Goal: Information Seeking & Learning: Learn about a topic

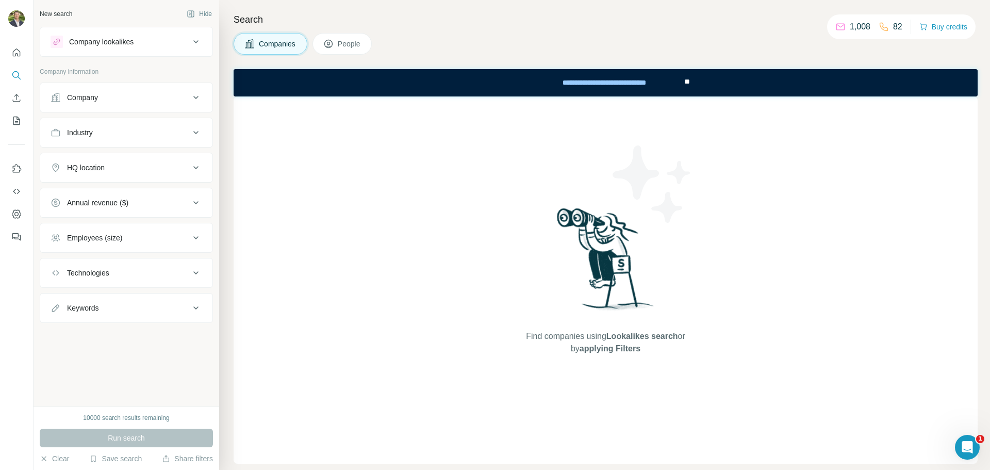
click at [114, 44] on div "Company lookalikes" at bounding box center [101, 42] width 64 height 10
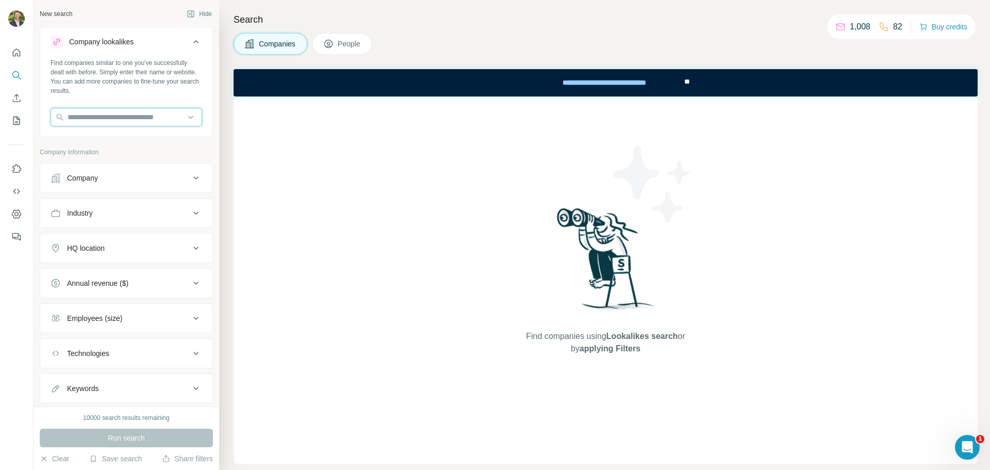
click at [108, 120] on input "text" at bounding box center [127, 117] width 152 height 19
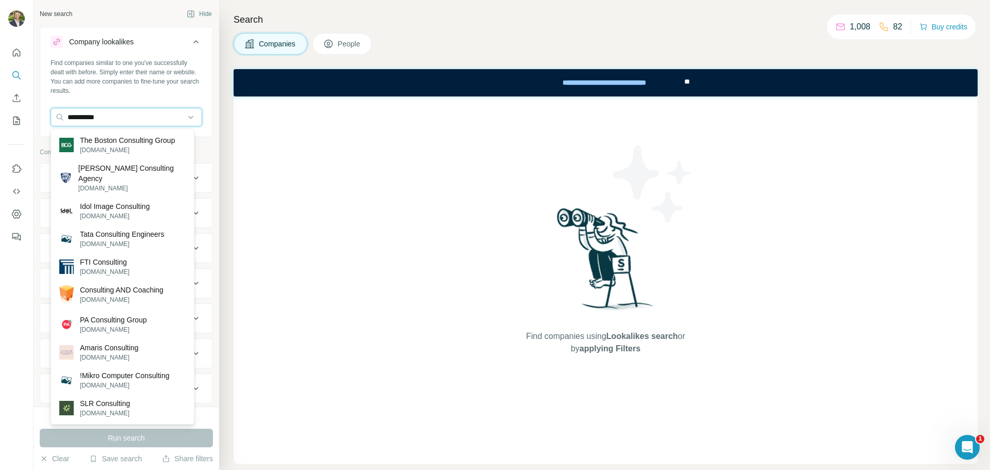
type input "**********"
click at [125, 229] on p "Tata Consulting Engineers" at bounding box center [122, 234] width 84 height 10
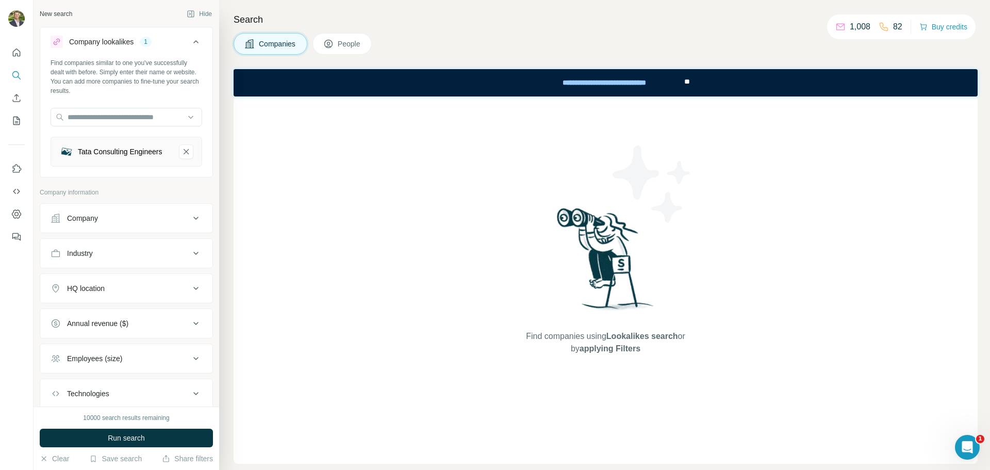
click at [125, 223] on div "Company" at bounding box center [120, 218] width 139 height 10
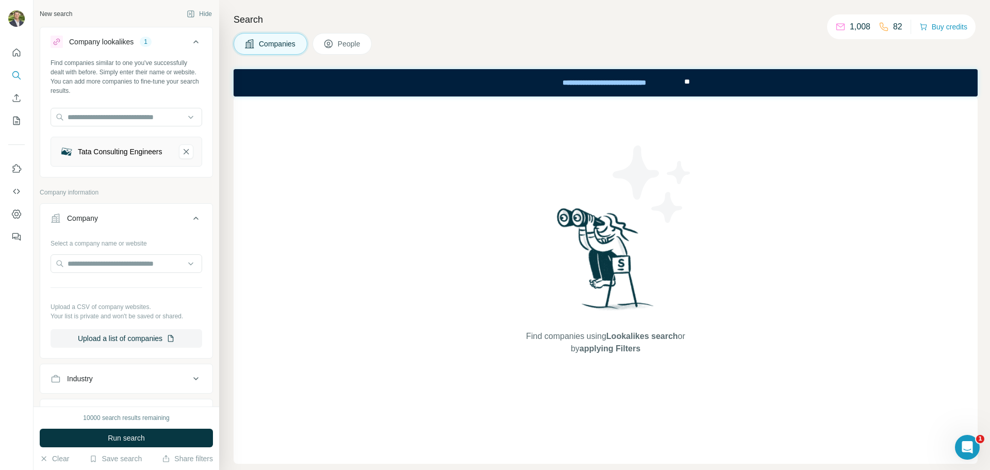
click at [125, 223] on div "Company" at bounding box center [120, 218] width 139 height 10
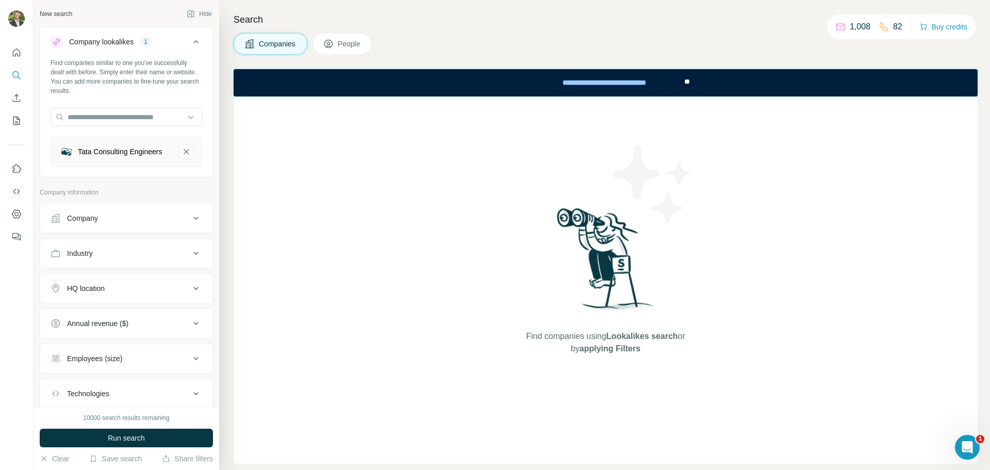
click at [125, 223] on div "Company" at bounding box center [120, 218] width 139 height 10
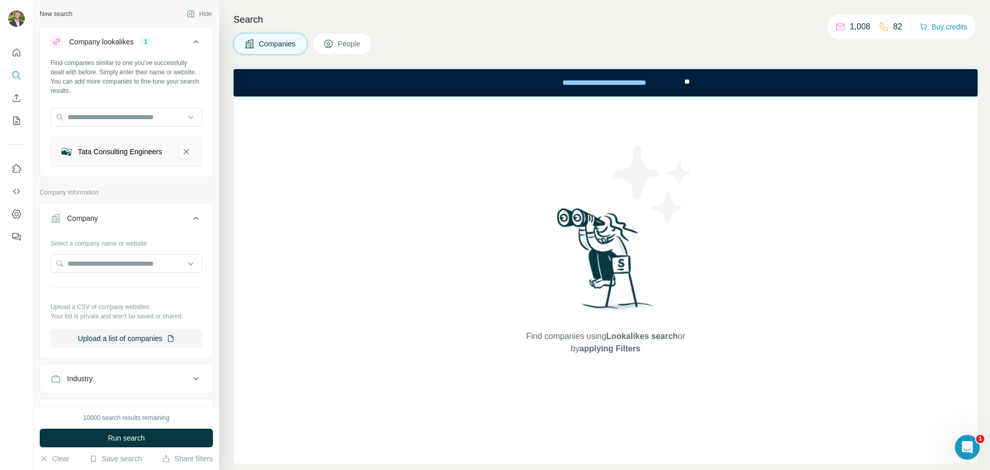
click at [125, 223] on div "Company" at bounding box center [120, 218] width 139 height 10
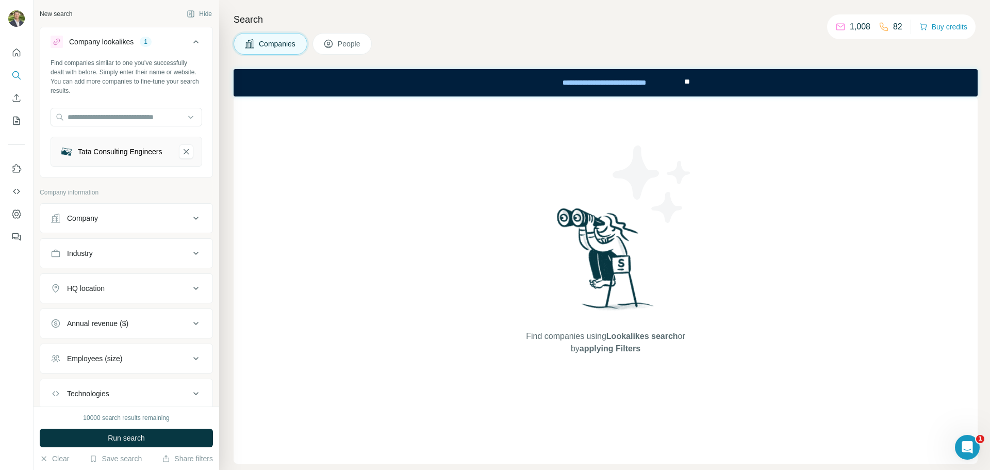
click at [115, 363] on div "Employees (size)" at bounding box center [94, 358] width 55 height 10
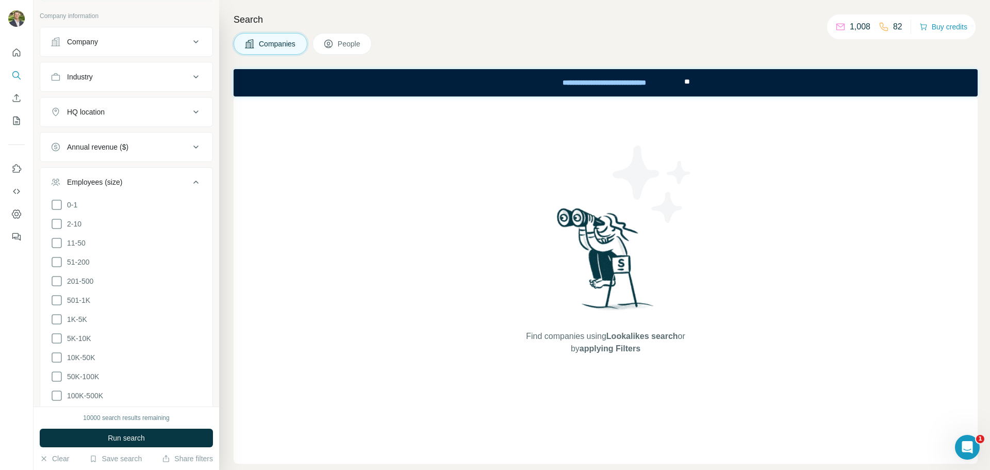
scroll to position [206, 0]
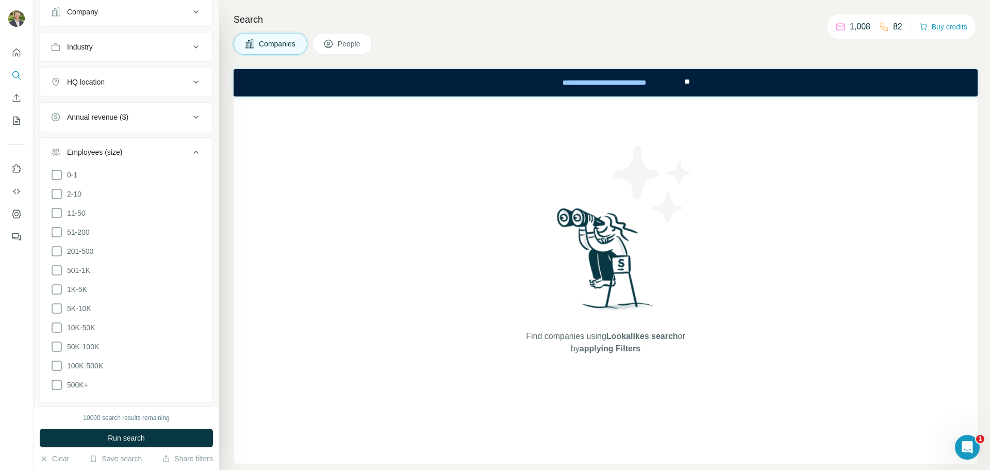
click at [57, 237] on icon at bounding box center [57, 232] width 12 height 12
click at [58, 253] on icon at bounding box center [57, 251] width 12 height 12
click at [57, 274] on icon at bounding box center [57, 270] width 12 height 12
click at [57, 294] on icon at bounding box center [57, 289] width 12 height 12
click at [57, 309] on icon at bounding box center [57, 308] width 12 height 12
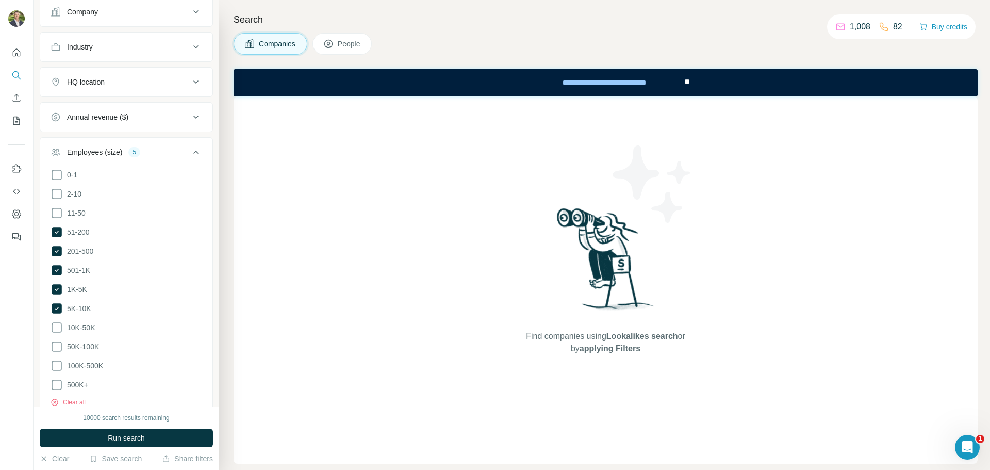
click at [57, 322] on ul "0-1 2-10 11-50 [PHONE_NUMBER] 501-1K 1K-5K 5K-10K 10K-50K 50K-100K 100K-500K 50…" at bounding box center [127, 280] width 152 height 223
click at [56, 328] on icon at bounding box center [57, 327] width 12 height 12
click at [57, 346] on icon at bounding box center [57, 346] width 12 height 12
click at [104, 439] on button "Run search" at bounding box center [126, 437] width 173 height 19
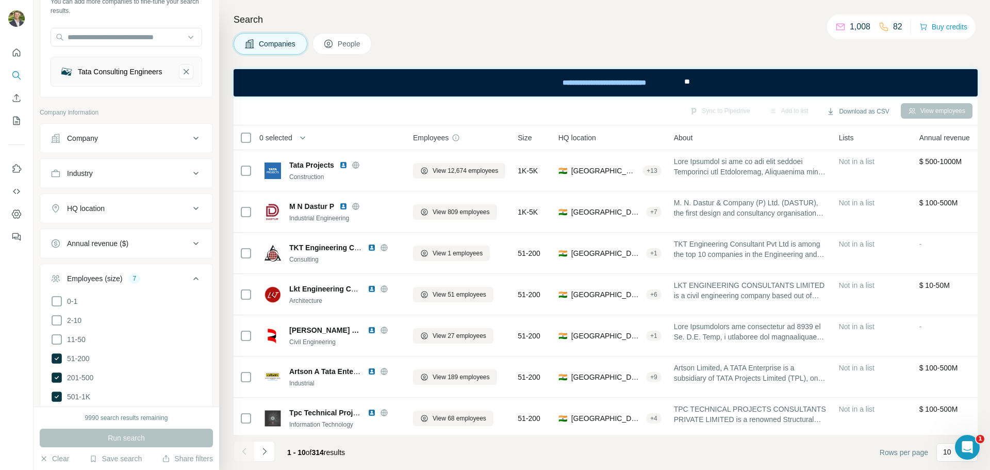
scroll to position [7, 0]
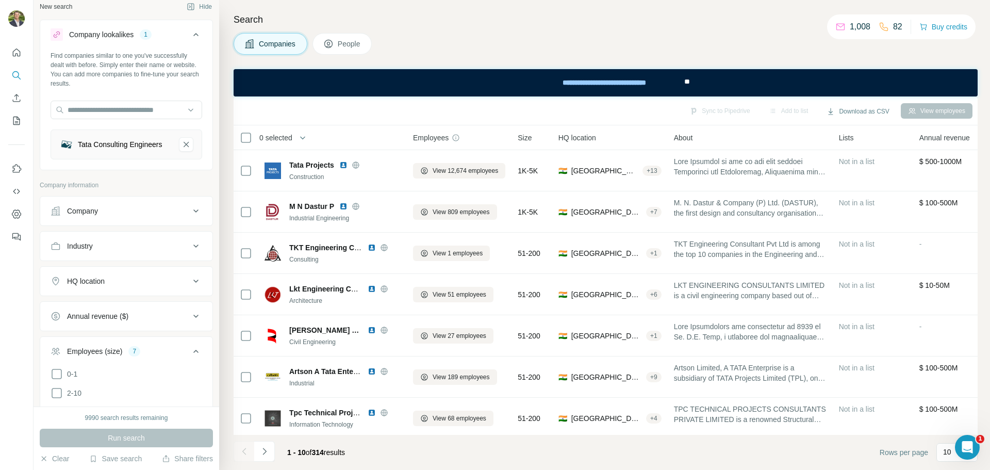
click at [101, 282] on div "HQ location" at bounding box center [86, 281] width 38 height 10
click at [92, 309] on input "text" at bounding box center [127, 306] width 152 height 19
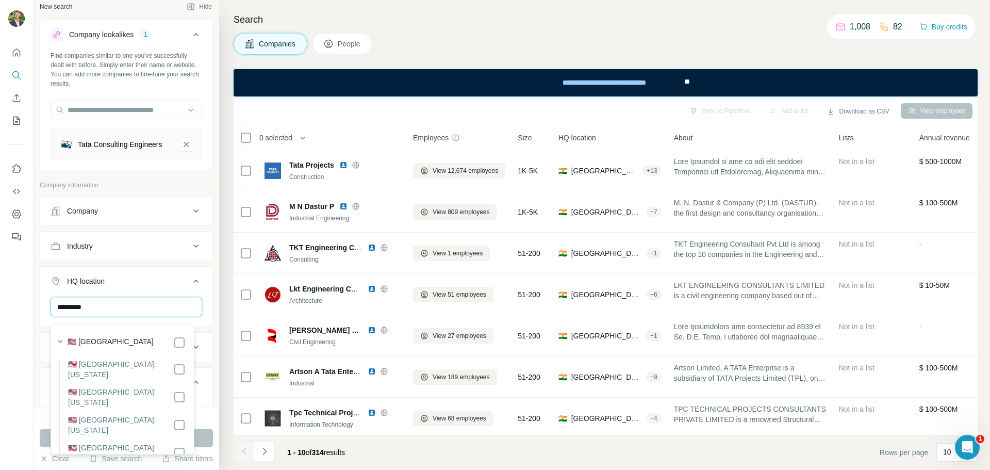
type input "*********"
click at [101, 342] on label "🇺🇸 [GEOGRAPHIC_DATA]" at bounding box center [111, 342] width 86 height 12
click at [211, 360] on div "New search Hide Company lookalikes 1 Find companies similar to one you've succe…" at bounding box center [127, 203] width 186 height 406
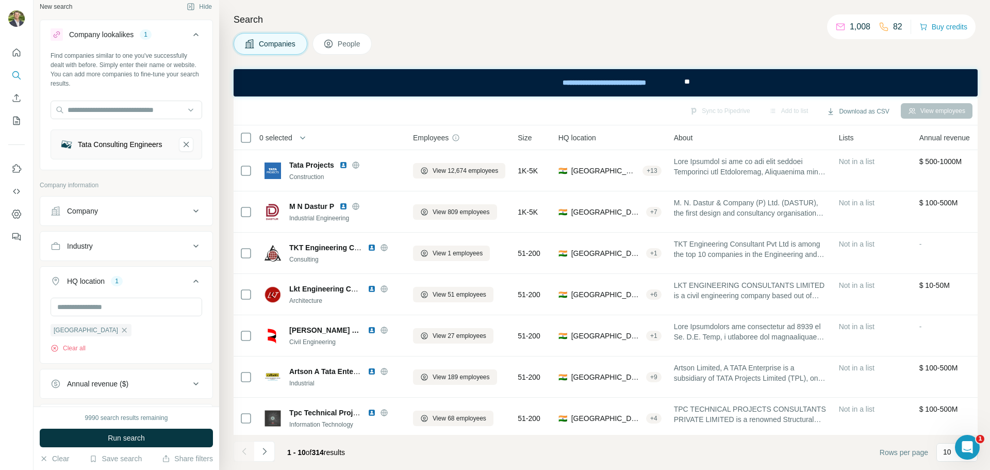
click at [130, 435] on span "Run search" at bounding box center [126, 438] width 37 height 10
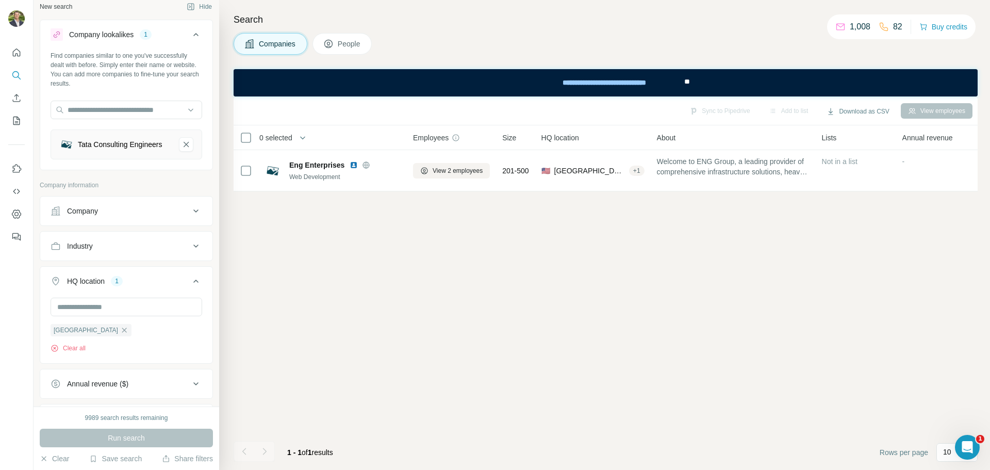
click at [181, 150] on icon "Tata Consulting Engineers-remove-button" at bounding box center [185, 144] width 9 height 10
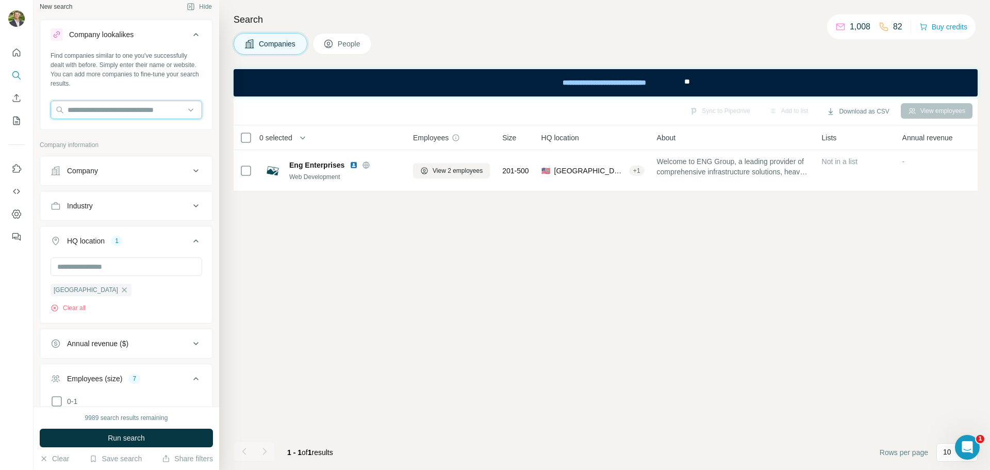
click at [111, 112] on input "text" at bounding box center [127, 110] width 152 height 19
drag, startPoint x: 112, startPoint y: 112, endPoint x: 98, endPoint y: 113, distance: 14.0
click at [98, 113] on input "**********" at bounding box center [127, 110] width 152 height 19
type input "**********"
click at [122, 289] on icon "button" at bounding box center [124, 289] width 5 height 5
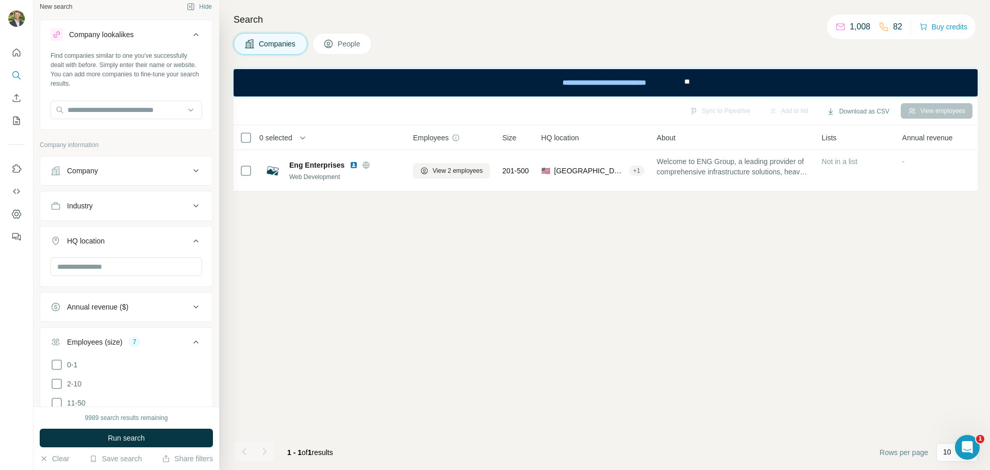
click at [97, 433] on button "Run search" at bounding box center [126, 437] width 173 height 19
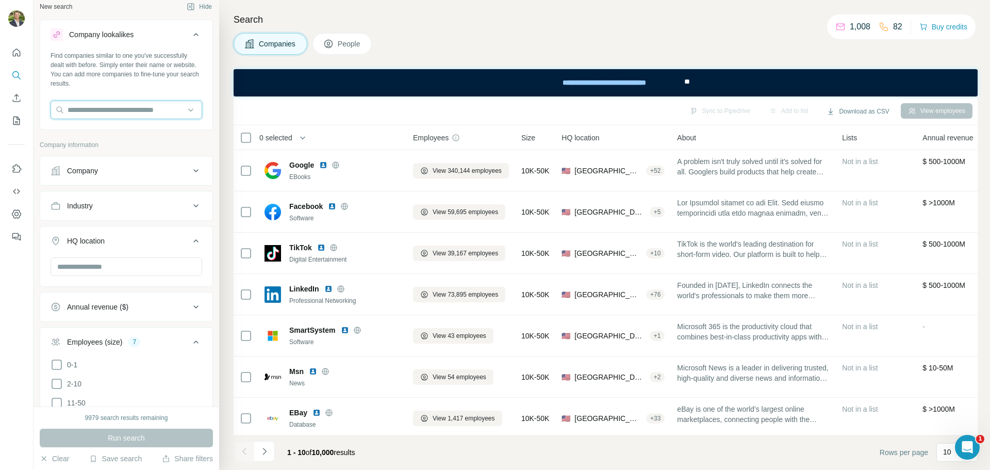
click at [127, 110] on input "text" at bounding box center [127, 110] width 152 height 19
click at [101, 106] on input "text" at bounding box center [127, 110] width 152 height 19
type input "**********"
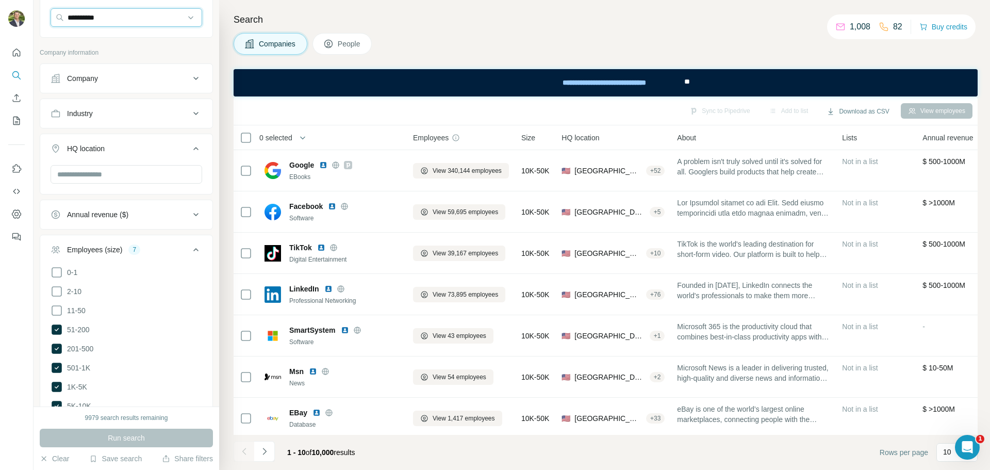
scroll to position [213, 0]
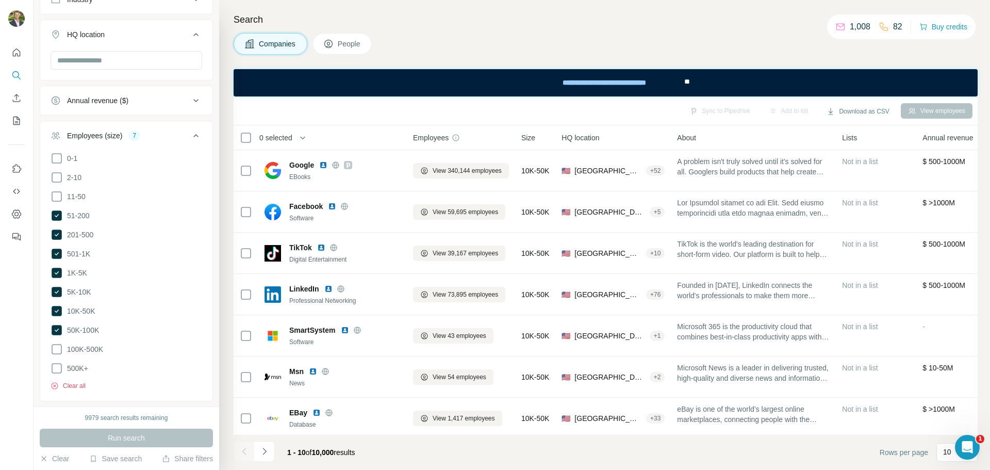
click at [81, 381] on button "Clear all" at bounding box center [68, 385] width 35 height 9
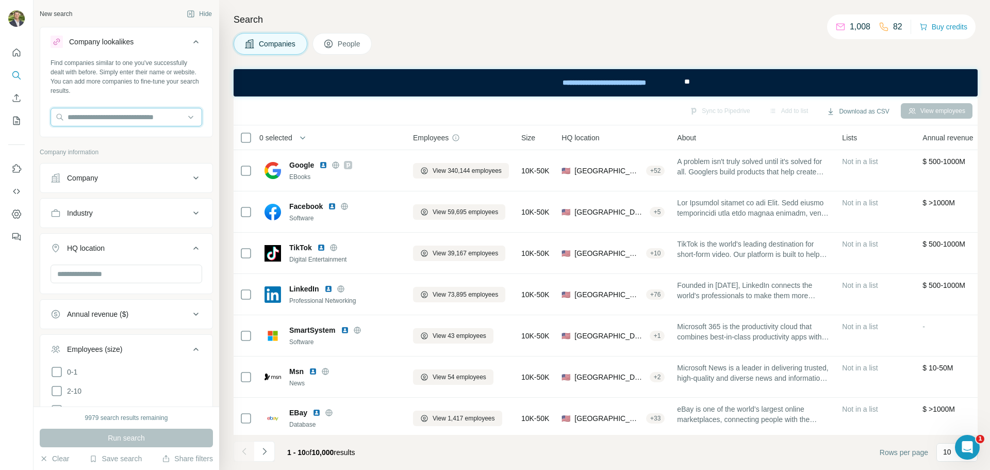
click at [121, 120] on input "text" at bounding box center [127, 117] width 152 height 19
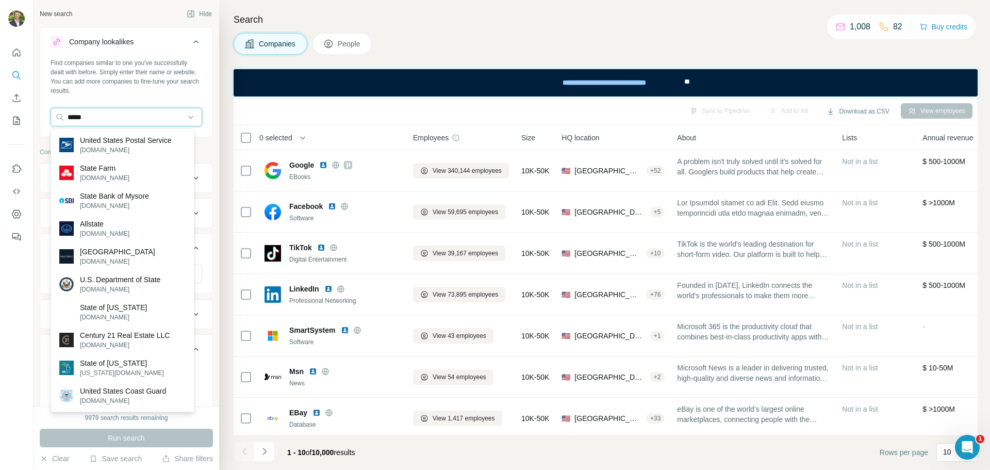
type input "*****"
click at [104, 169] on p "State Farm" at bounding box center [104, 168] width 49 height 10
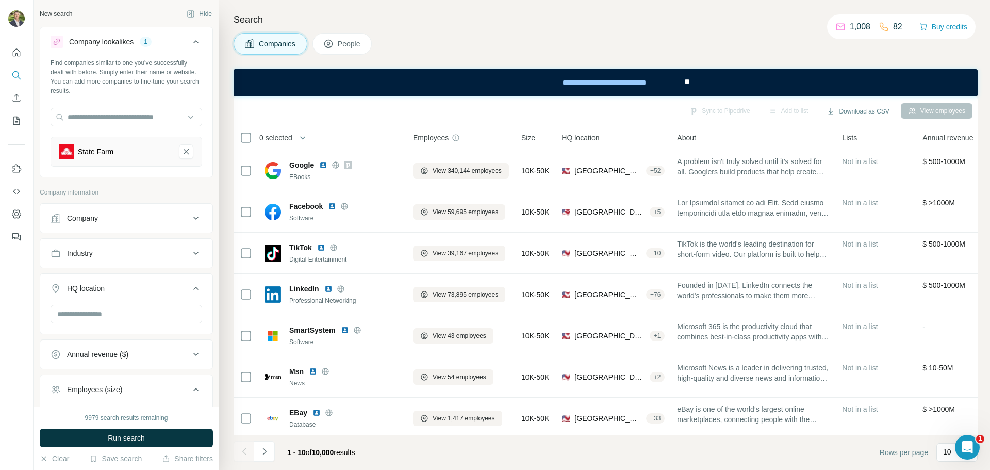
click at [118, 254] on div "Industry" at bounding box center [120, 253] width 139 height 10
click at [19, 270] on div at bounding box center [17, 235] width 34 height 470
click at [82, 346] on input "text" at bounding box center [127, 345] width 152 height 19
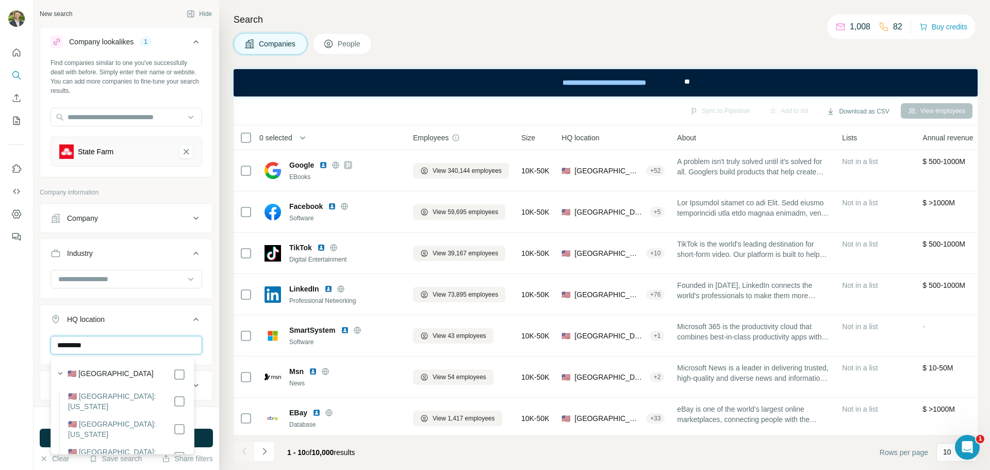
type input "*********"
click at [101, 372] on label "🇺🇸 [GEOGRAPHIC_DATA]" at bounding box center [111, 374] width 86 height 12
click at [10, 364] on div at bounding box center [17, 235] width 34 height 470
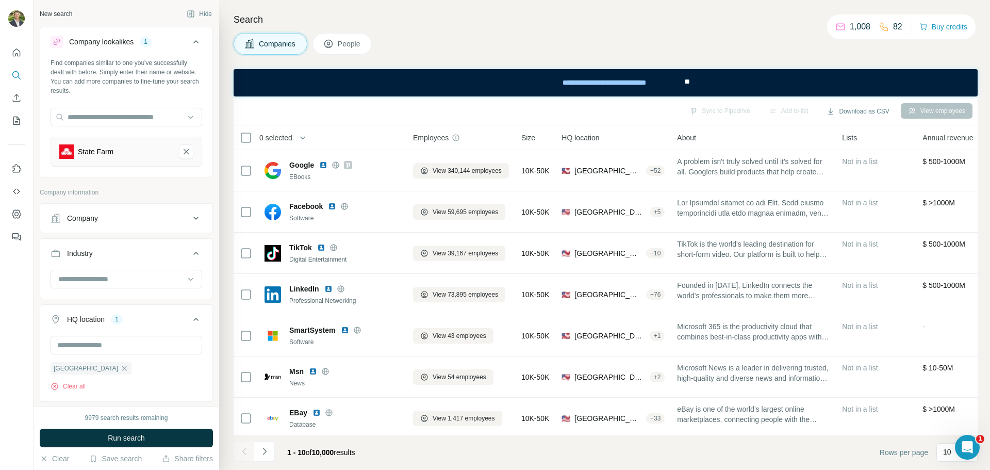
click at [84, 435] on button "Run search" at bounding box center [126, 437] width 173 height 19
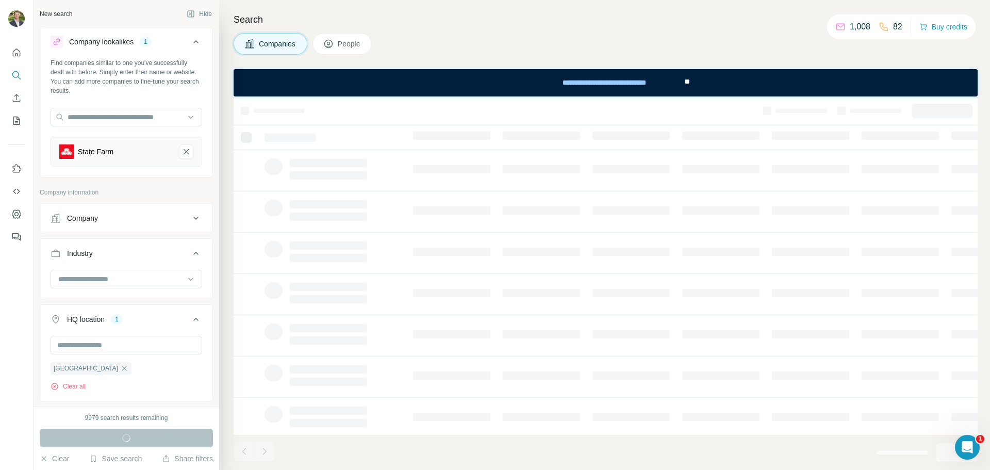
scroll to position [206, 0]
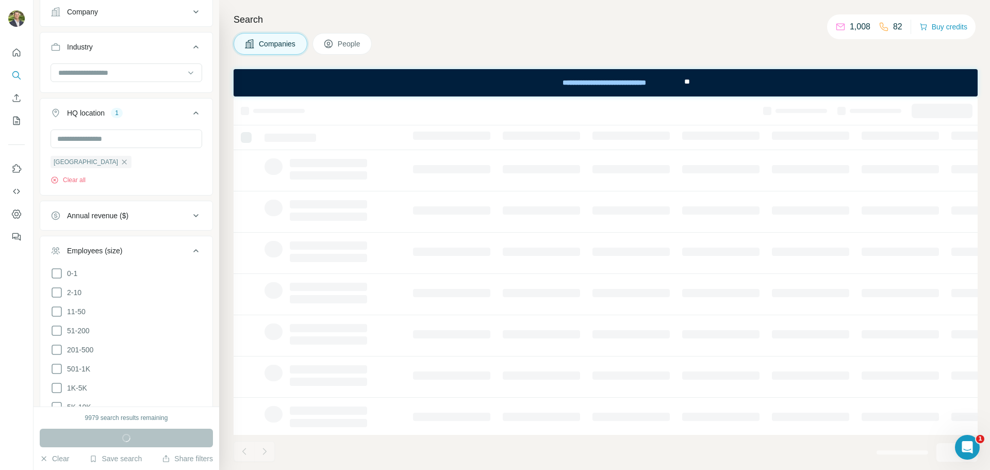
click at [57, 329] on icon at bounding box center [57, 330] width 12 height 12
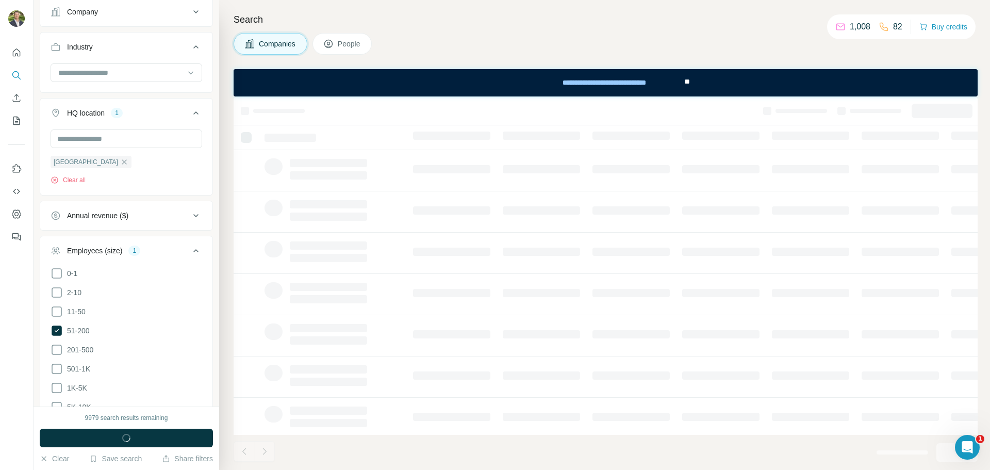
drag, startPoint x: 56, startPoint y: 349, endPoint x: 58, endPoint y: 368, distance: 19.2
click at [56, 349] on icon at bounding box center [57, 349] width 12 height 12
click at [58, 371] on icon at bounding box center [57, 368] width 12 height 12
click at [57, 387] on icon at bounding box center [57, 388] width 12 height 12
click at [61, 403] on icon at bounding box center [57, 407] width 12 height 12
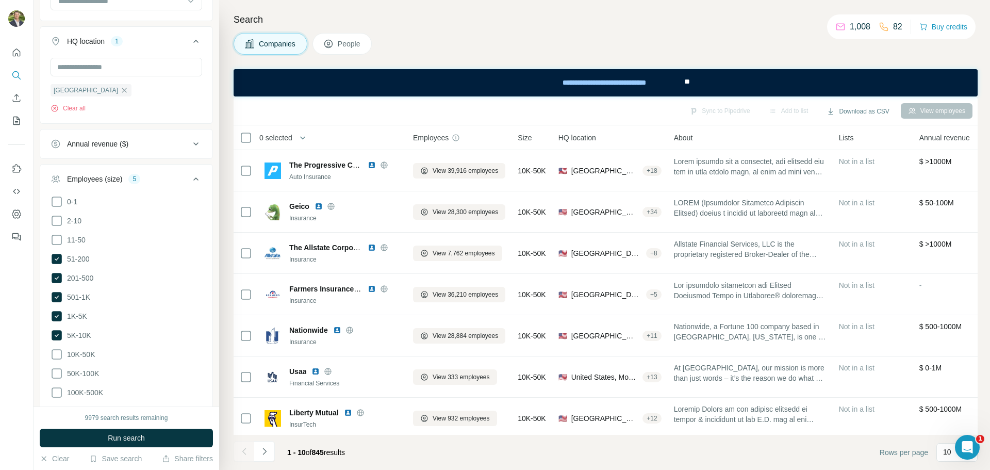
scroll to position [312, 0]
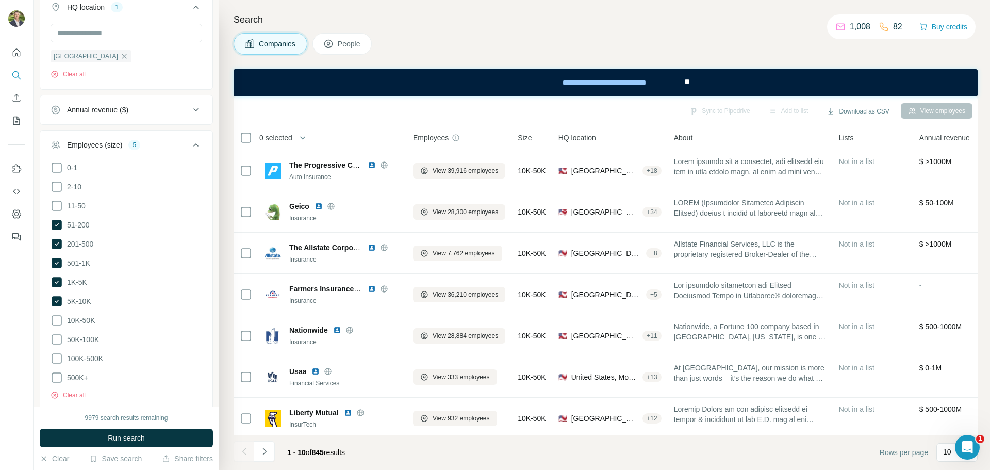
click at [57, 314] on icon at bounding box center [57, 320] width 12 height 12
click at [55, 333] on icon at bounding box center [57, 339] width 12 height 12
click at [99, 441] on button "Run search" at bounding box center [126, 437] width 173 height 19
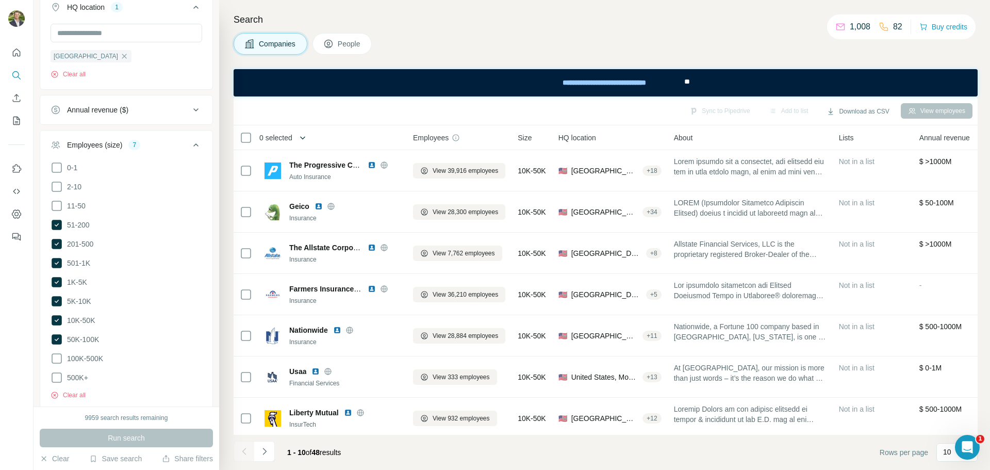
click at [304, 136] on icon "button" at bounding box center [302, 138] width 10 height 10
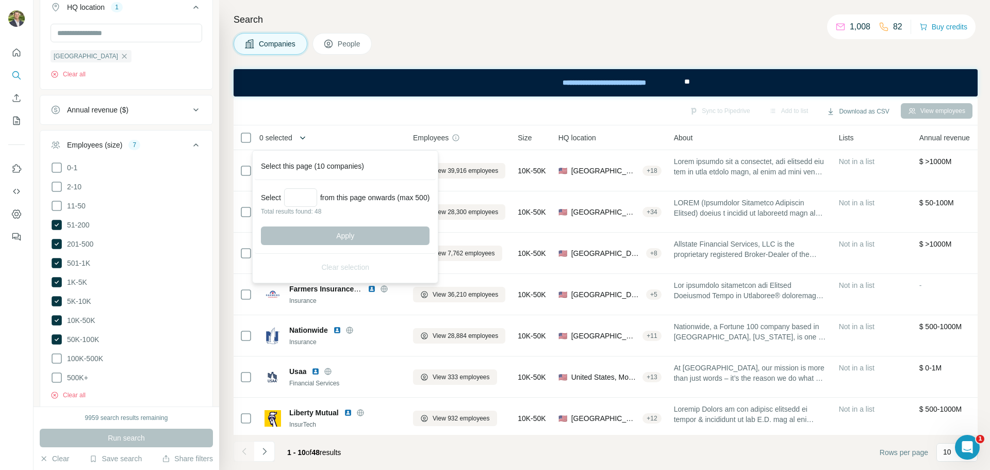
click at [304, 136] on icon "button" at bounding box center [302, 138] width 10 height 10
click at [343, 130] on th "0 selected" at bounding box center [316, 137] width 165 height 25
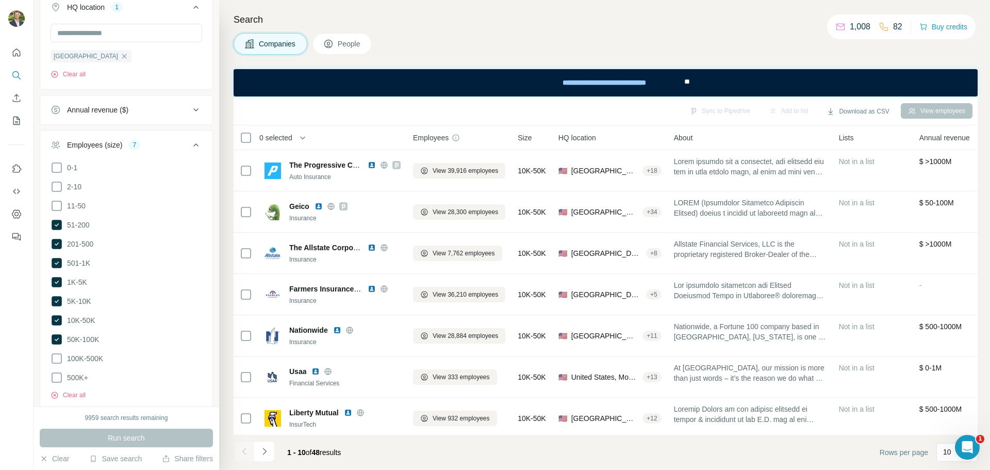
scroll to position [133, 0]
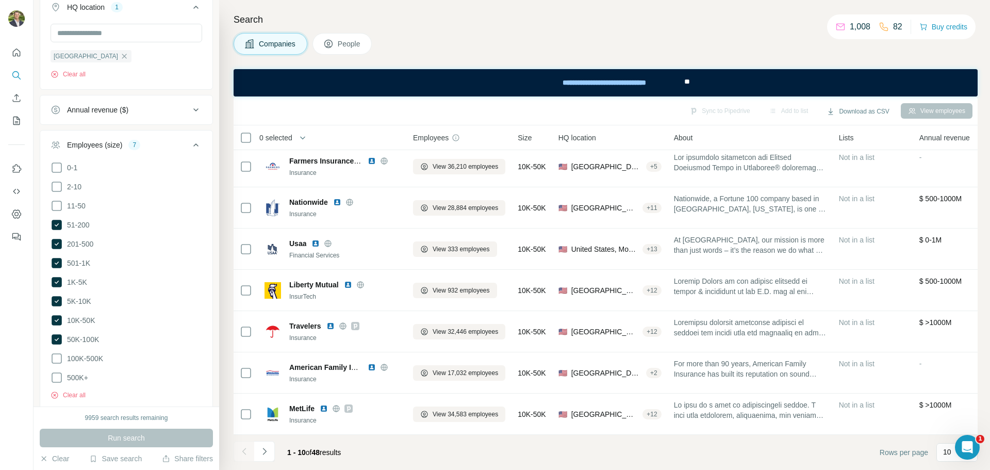
click at [260, 448] on icon "Navigate to next page" at bounding box center [264, 451] width 10 height 10
